Goal: Information Seeking & Learning: Learn about a topic

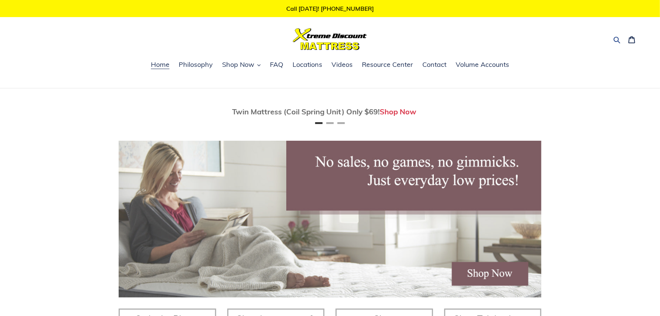
click at [616, 42] on icon "button" at bounding box center [616, 39] width 7 height 7
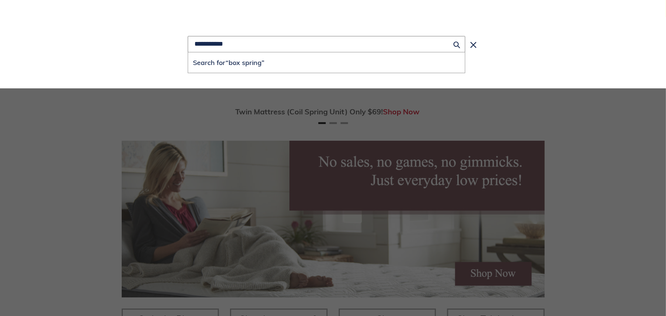
type input "**********"
click at [188, 52] on button "Search for “box spring”" at bounding box center [326, 62] width 277 height 20
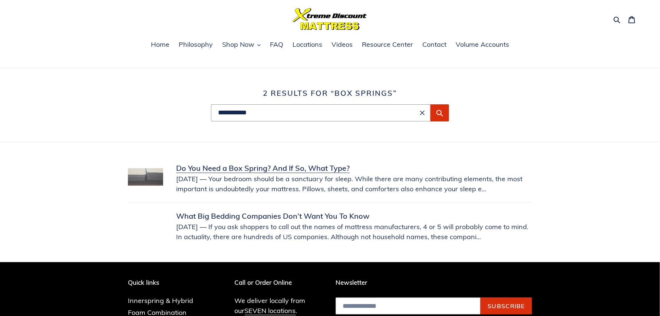
scroll to position [37, 0]
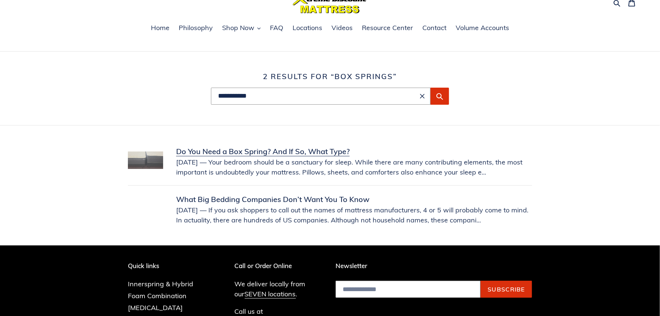
click at [293, 152] on link "Do You Need a Box Spring? And If So, What Type?" at bounding box center [330, 161] width 404 height 31
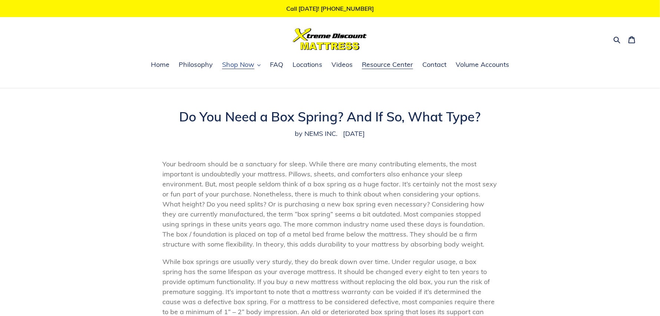
click at [240, 65] on span "Shop Now" at bounding box center [238, 64] width 32 height 9
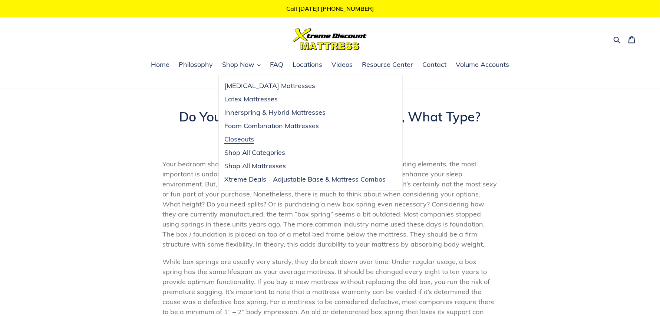
click at [248, 137] on span "Closeouts" at bounding box center [239, 139] width 30 height 9
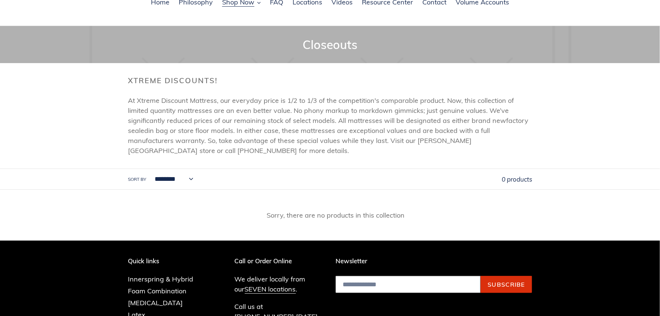
scroll to position [37, 0]
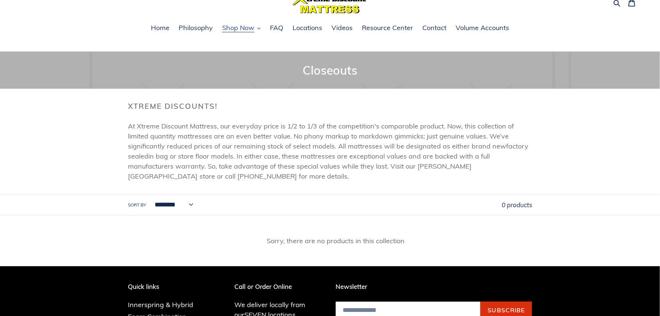
click at [236, 27] on span "Shop Now" at bounding box center [238, 27] width 32 height 9
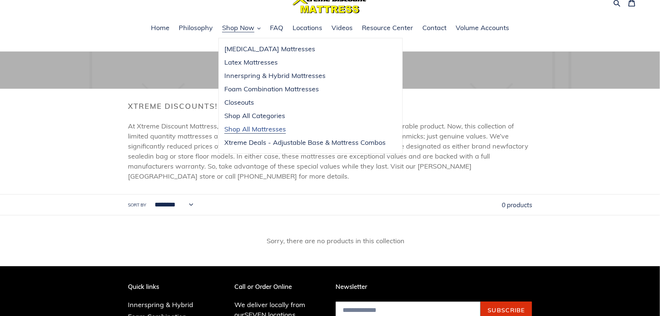
click at [238, 126] on span "Shop All Mattresses" at bounding box center [255, 129] width 62 height 9
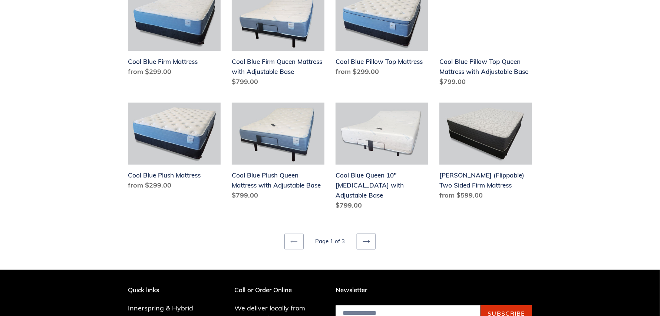
scroll to position [927, 0]
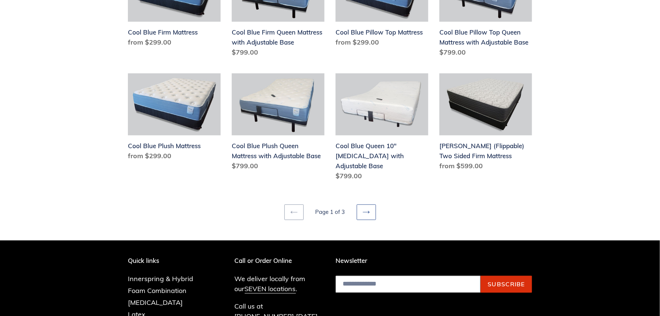
click at [363, 208] on icon at bounding box center [366, 211] width 7 height 7
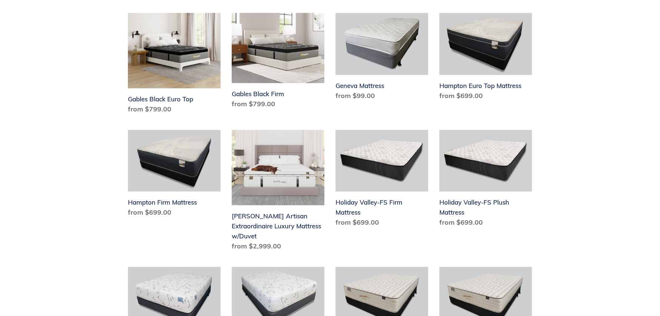
scroll to position [333, 0]
